Goal: Check status: Check status

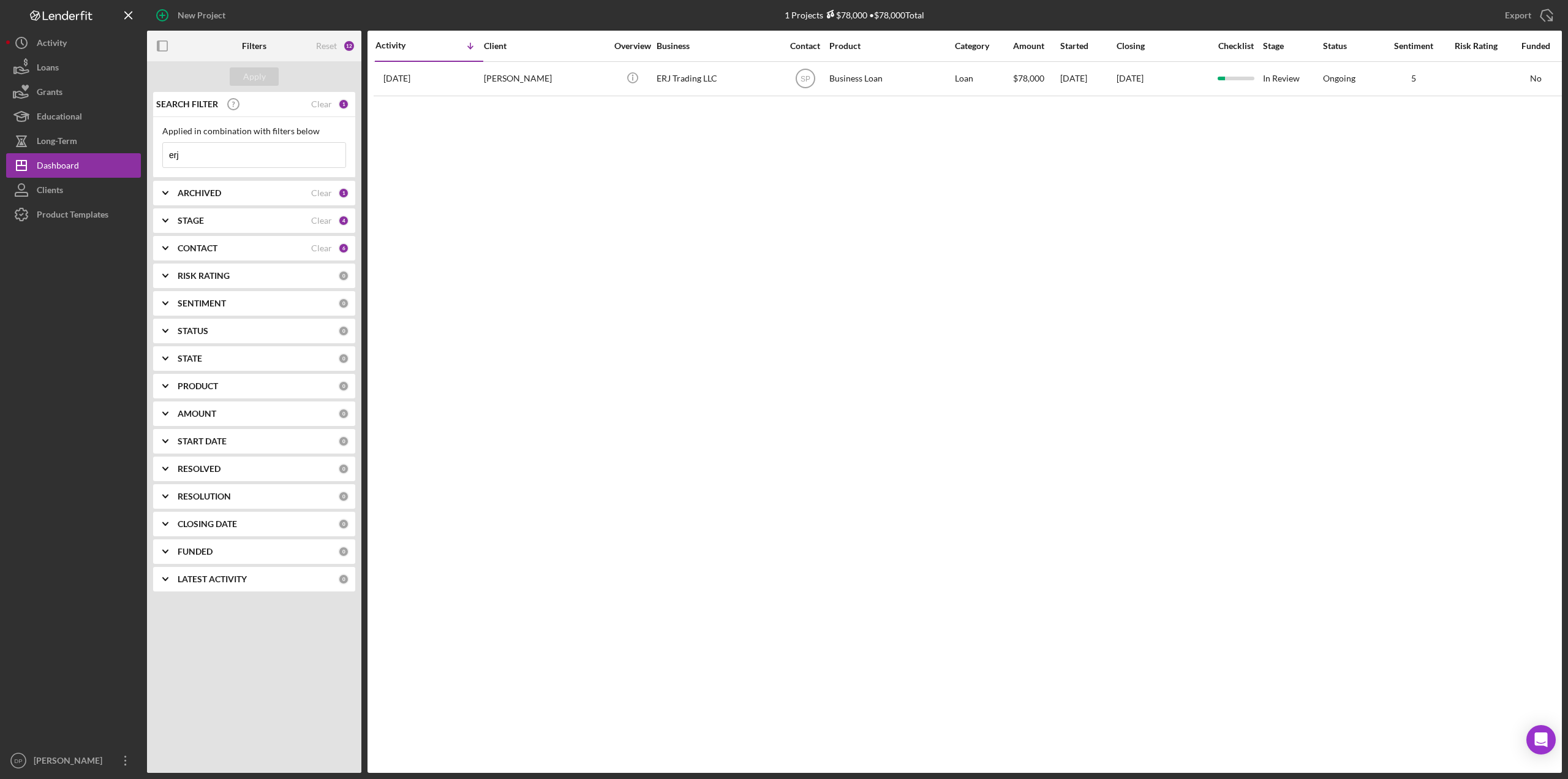
drag, startPoint x: 207, startPoint y: 149, endPoint x: 154, endPoint y: 151, distance: 53.0
click at [154, 151] on div "Applied in combination with filters below erj Icon/Menu Close" at bounding box center [254, 147] width 202 height 60
type input "mufasa"
click at [246, 74] on div "Apply" at bounding box center [254, 76] width 22 height 18
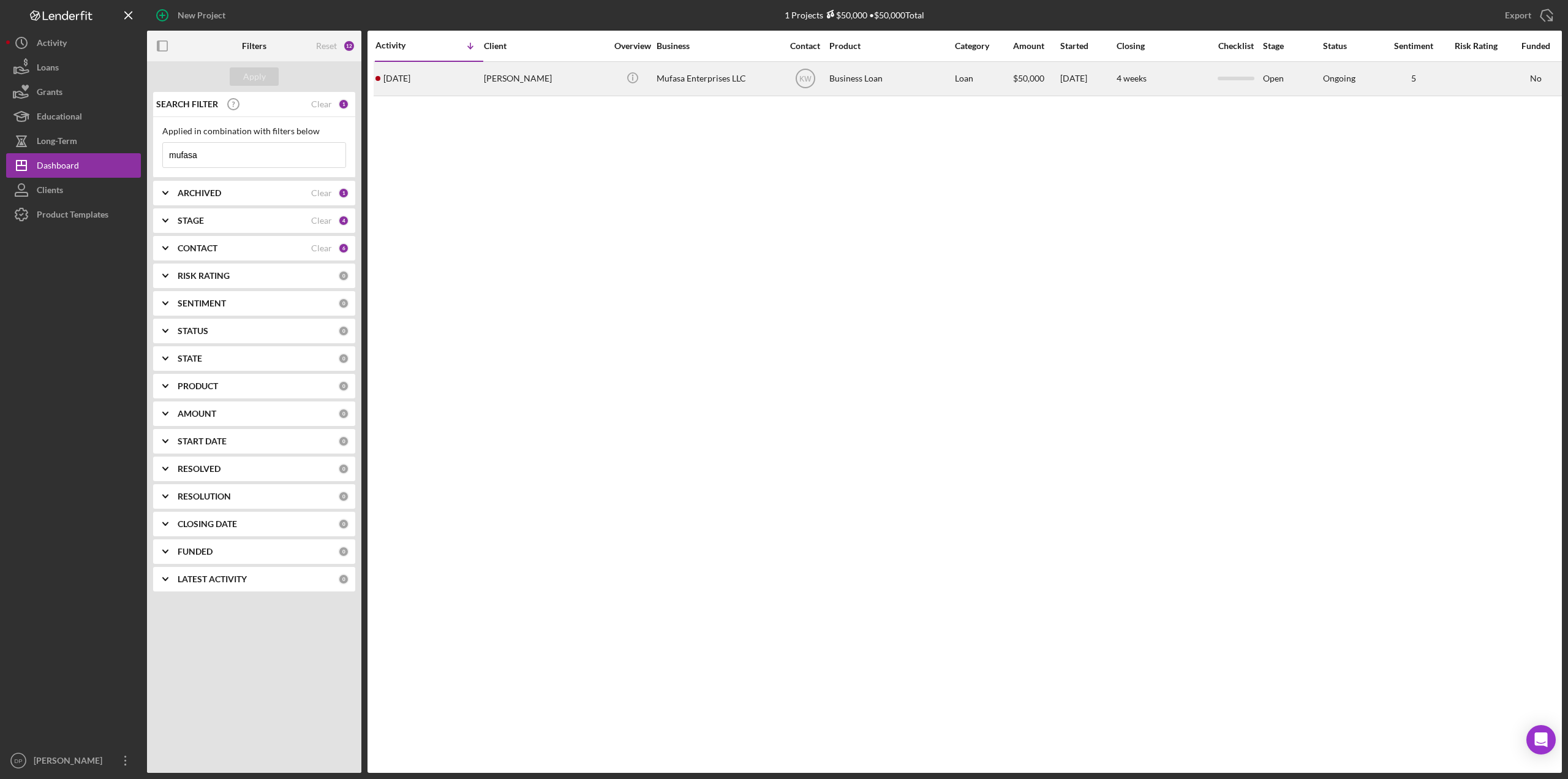
click at [712, 82] on div "Mufasa Enterprises LLC" at bounding box center [717, 78] width 122 height 32
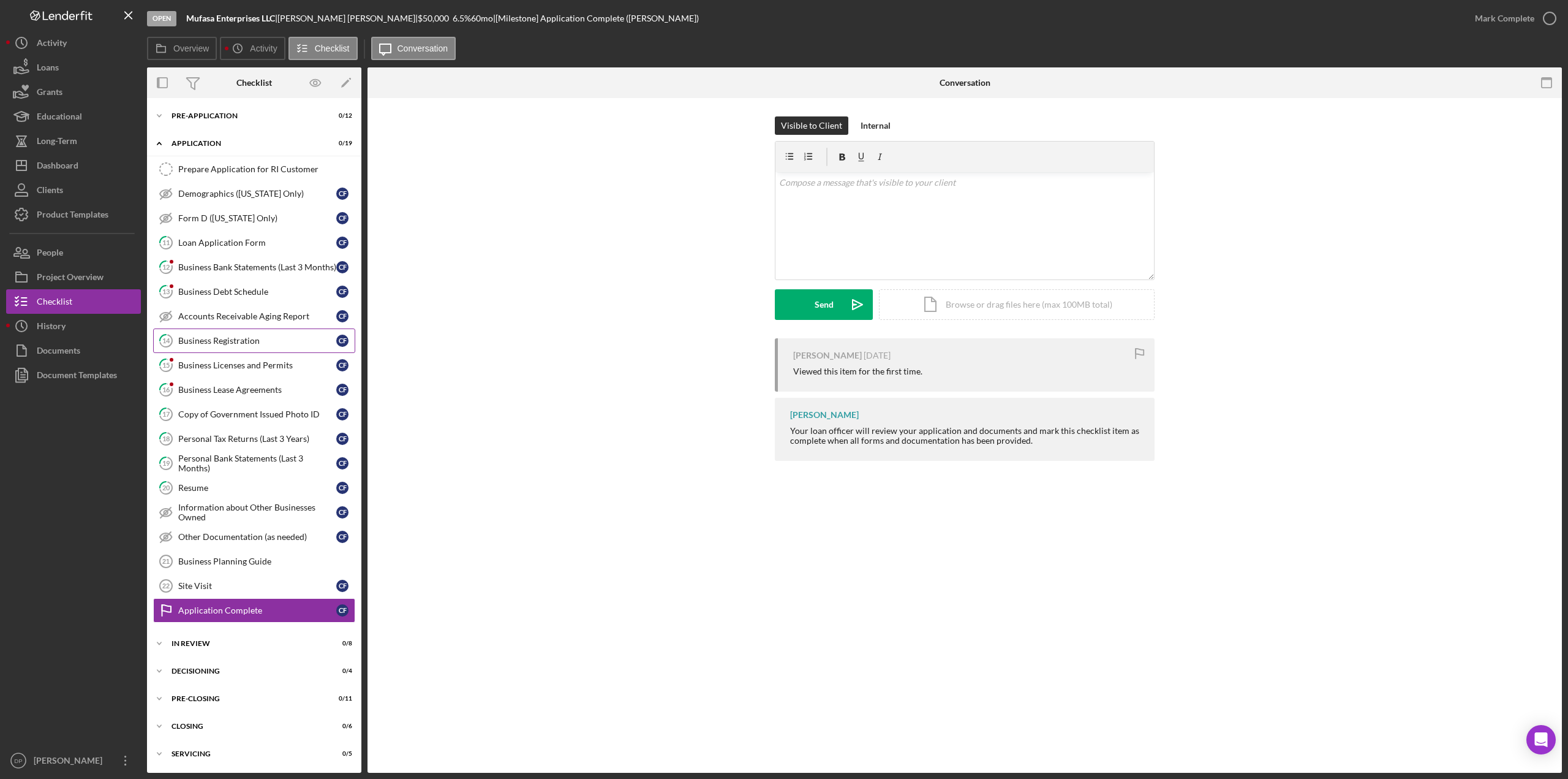
click at [211, 336] on div "Business Registration" at bounding box center [257, 340] width 158 height 10
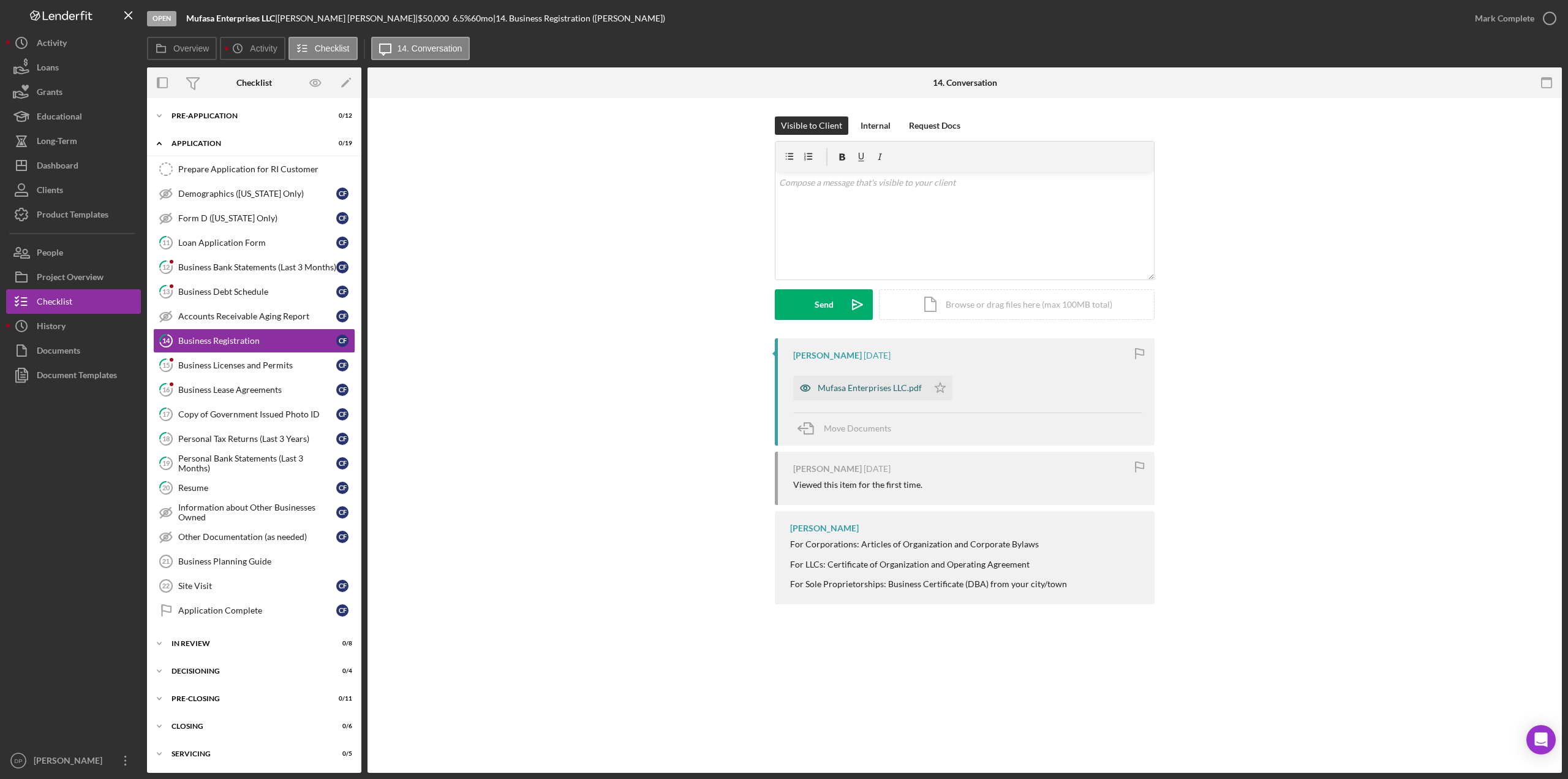
click at [879, 388] on div "Mufasa Enterprises LLC.pdf" at bounding box center [869, 388] width 104 height 10
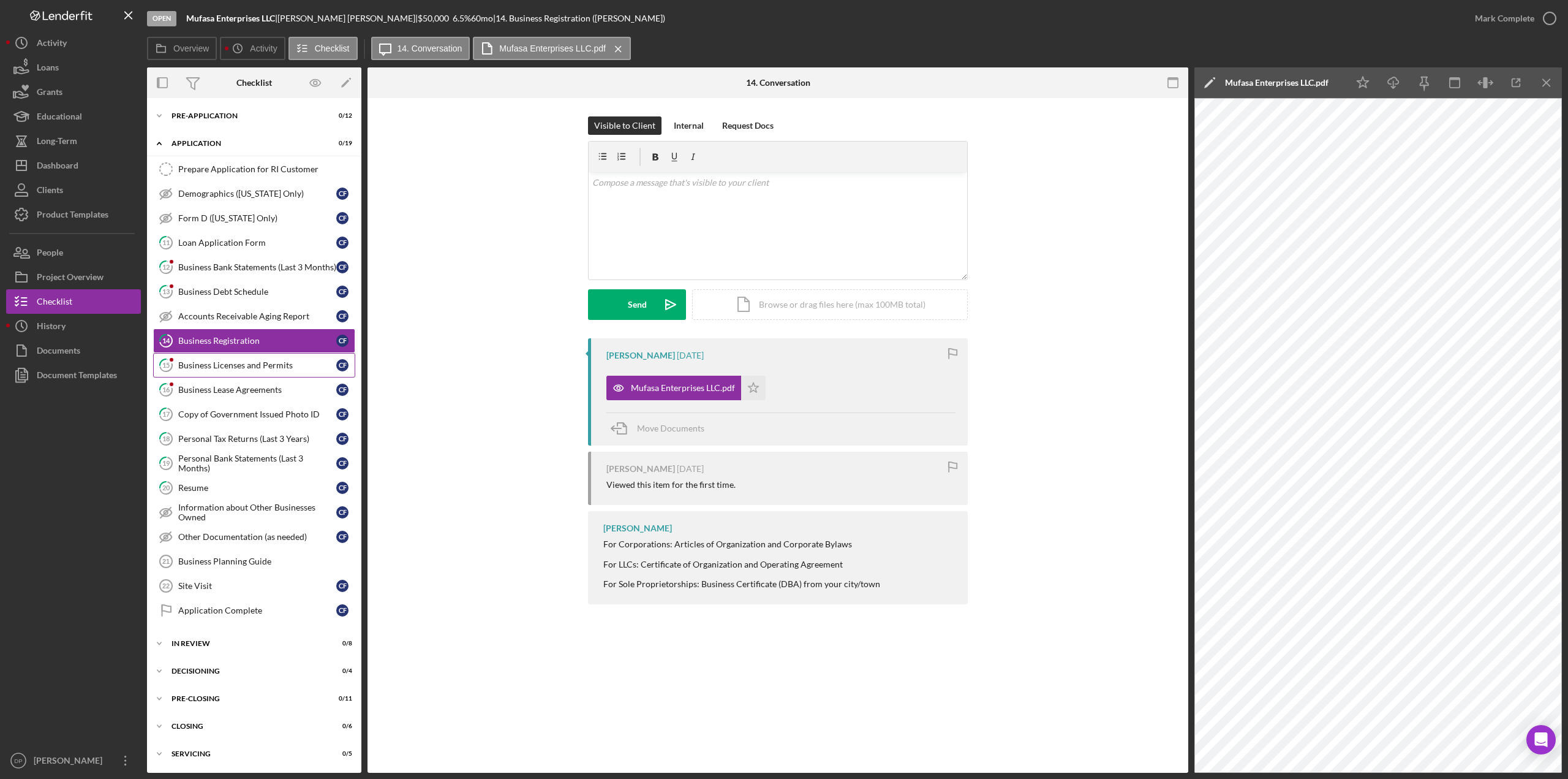
click at [224, 361] on div "Business Licenses and Permits" at bounding box center [257, 365] width 158 height 10
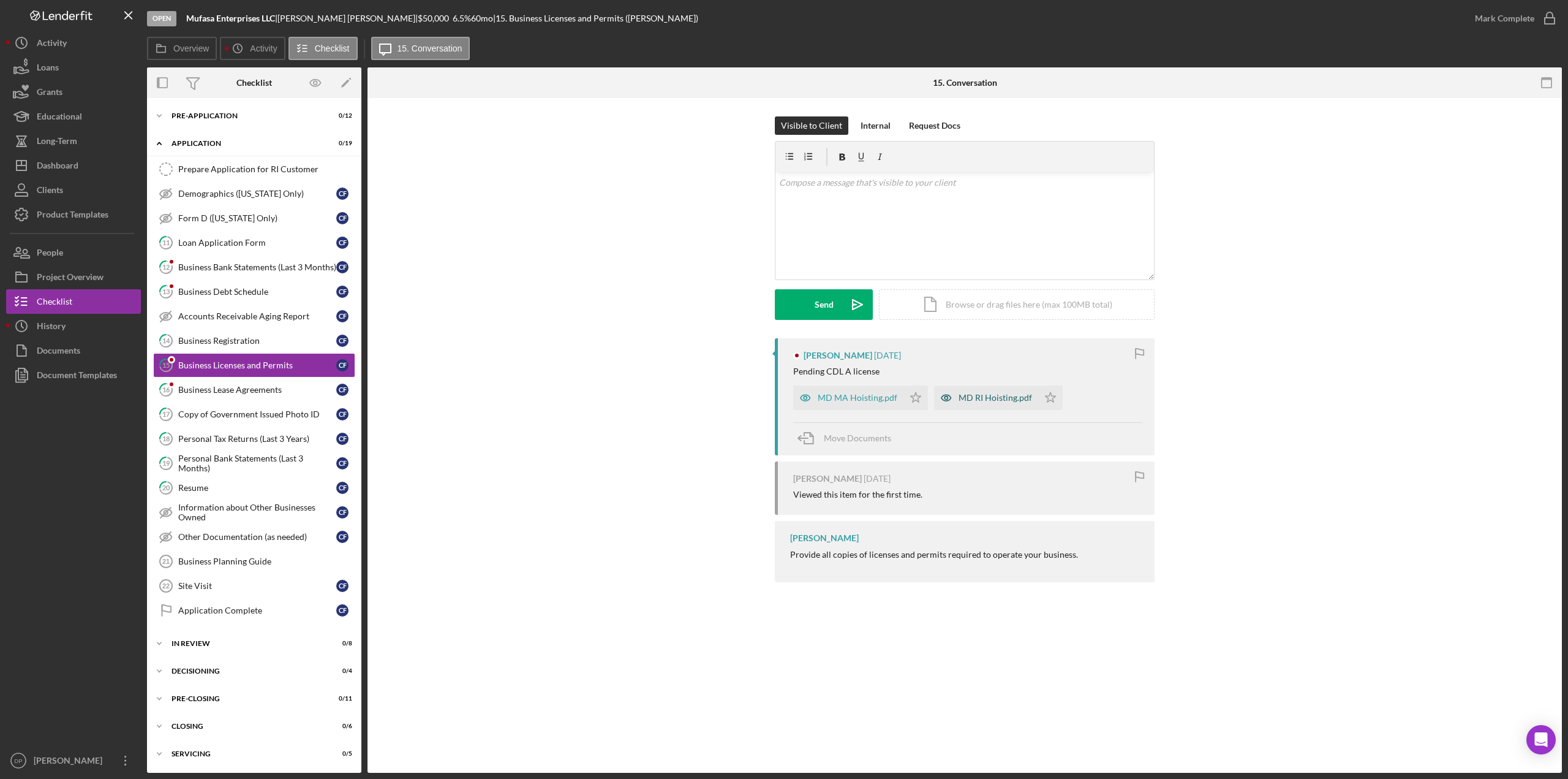
click at [970, 395] on div "MD RI Hoisting.pdf" at bounding box center [995, 398] width 74 height 10
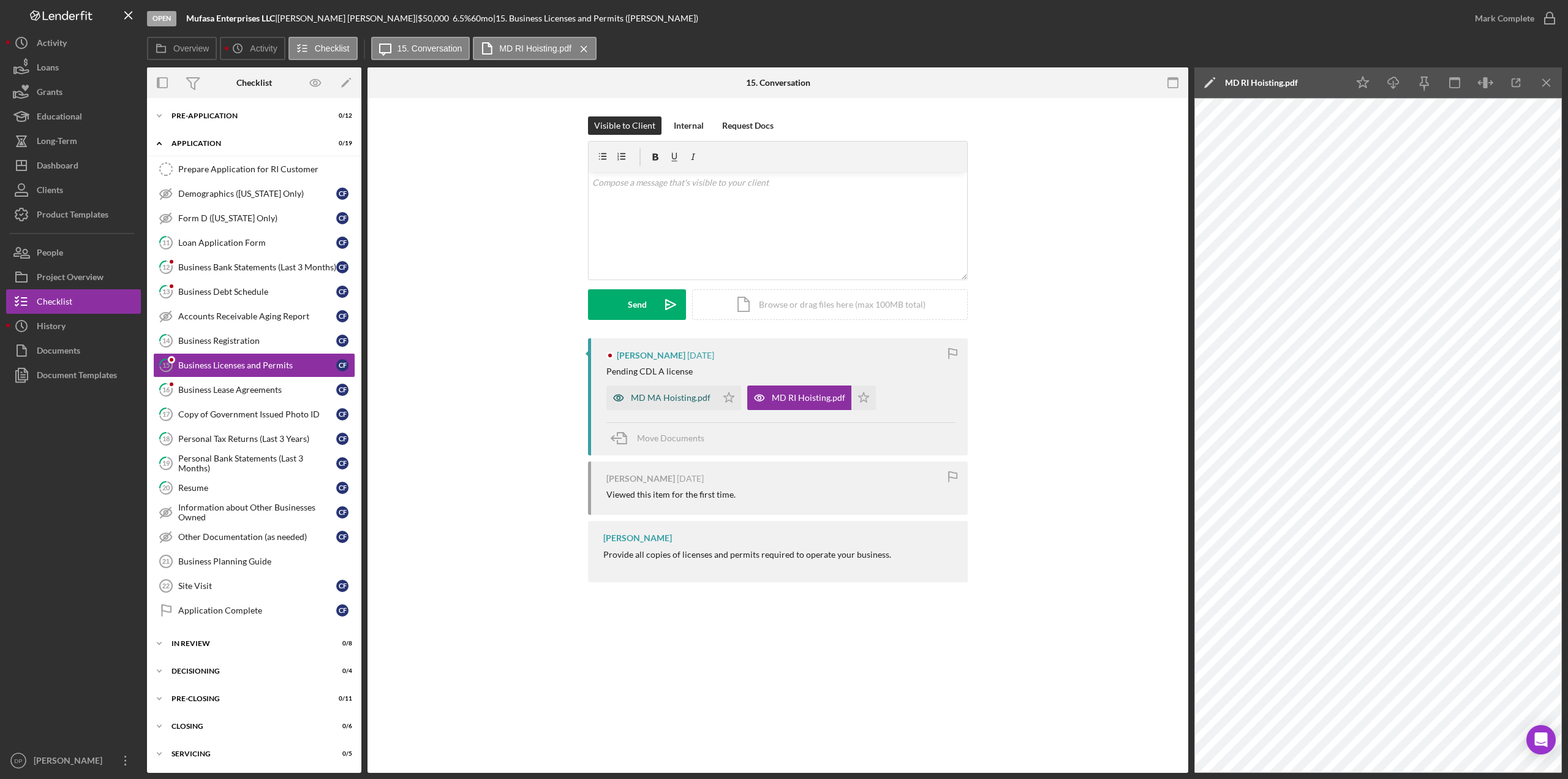
click at [643, 398] on div "MD MA Hoisting.pdf" at bounding box center [671, 398] width 80 height 10
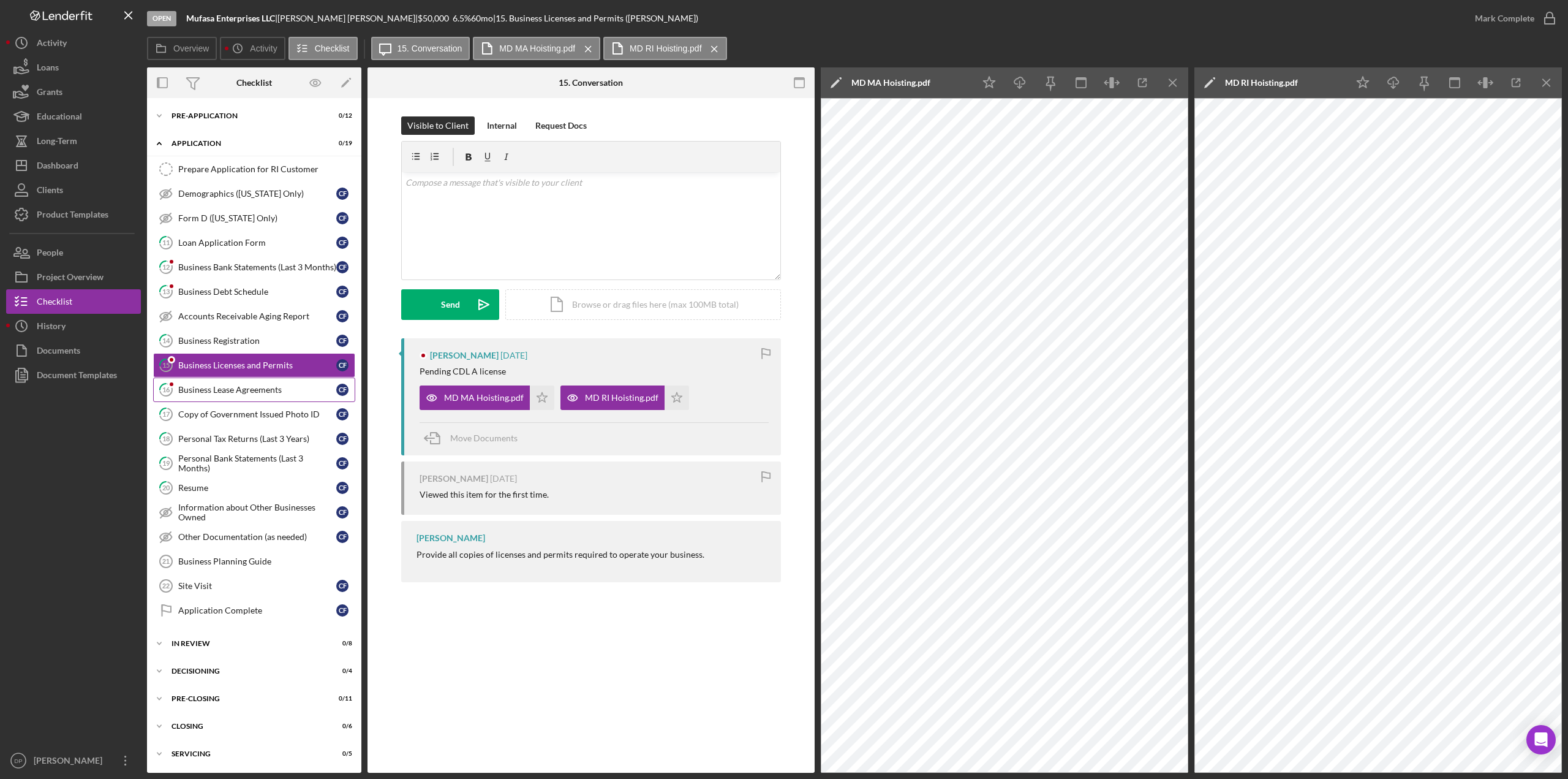
click at [224, 390] on link "16 Business Lease Agreements C F" at bounding box center [254, 390] width 202 height 24
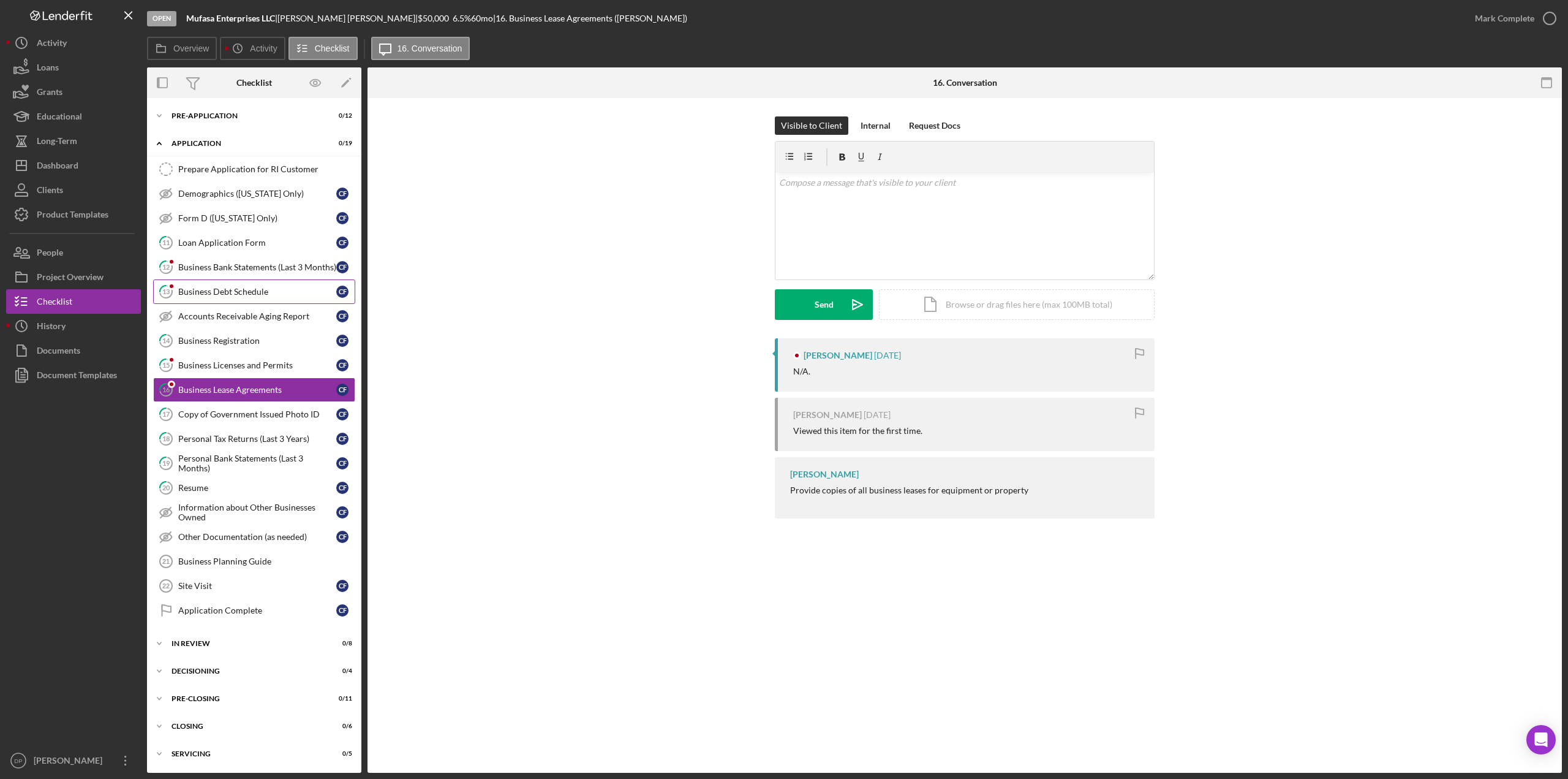
click at [214, 289] on div "Business Debt Schedule" at bounding box center [257, 291] width 158 height 10
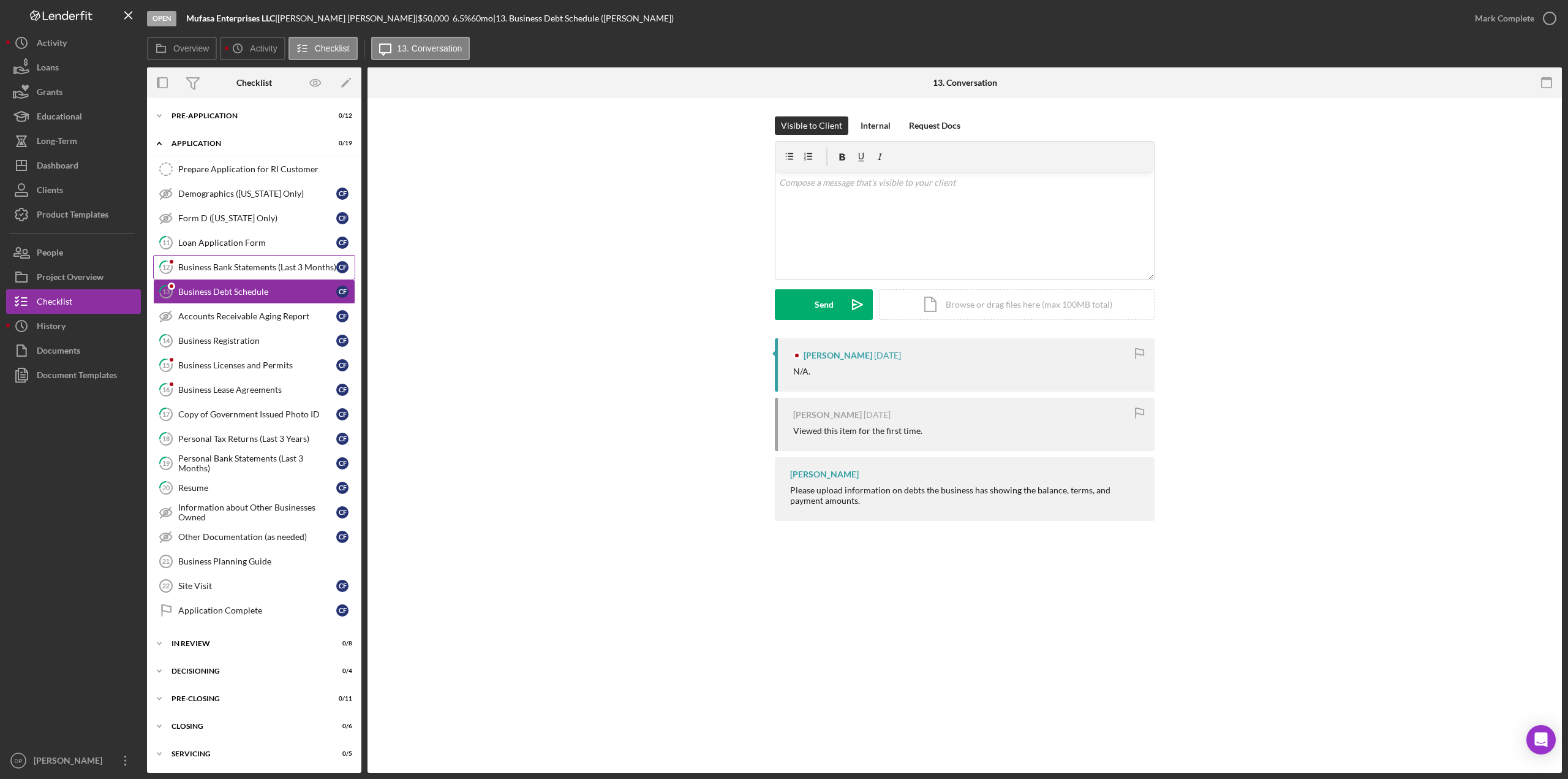
click at [212, 263] on div "Business Bank Statements (Last 3 Months)" at bounding box center [257, 267] width 158 height 10
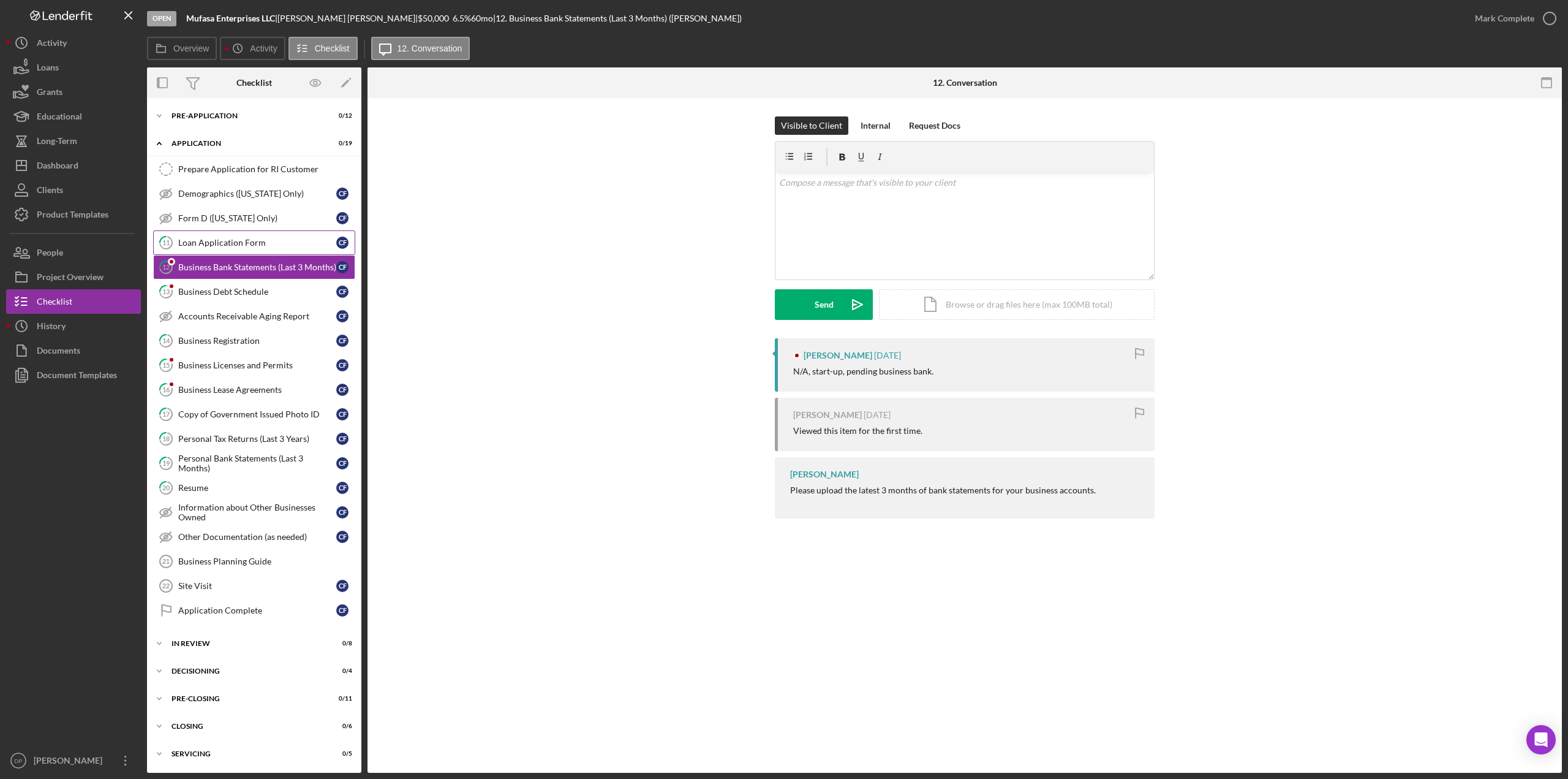
click at [223, 238] on div "Loan Application Form" at bounding box center [257, 242] width 158 height 10
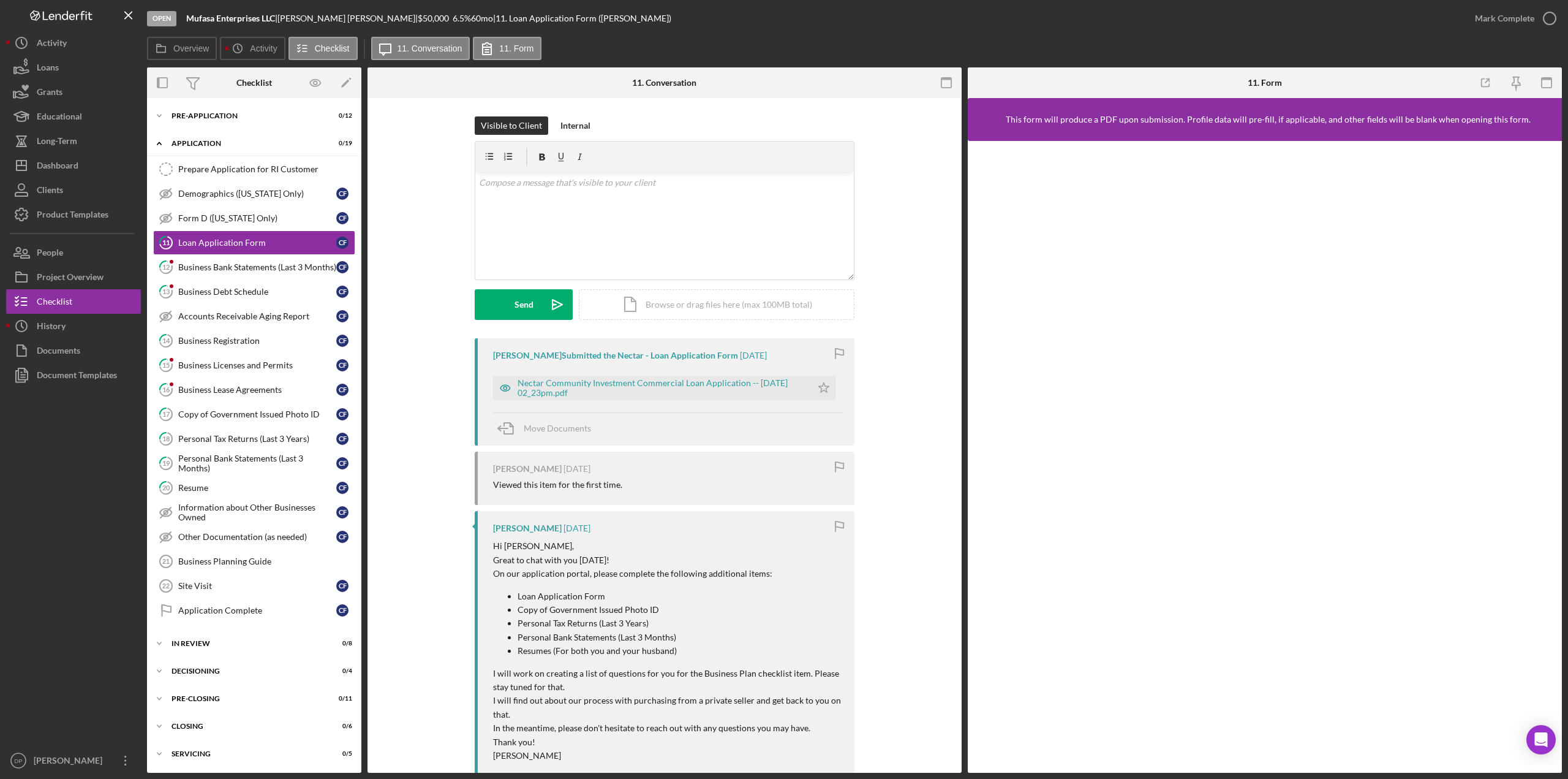
scroll to position [61, 0]
